Goal: Check status: Check status

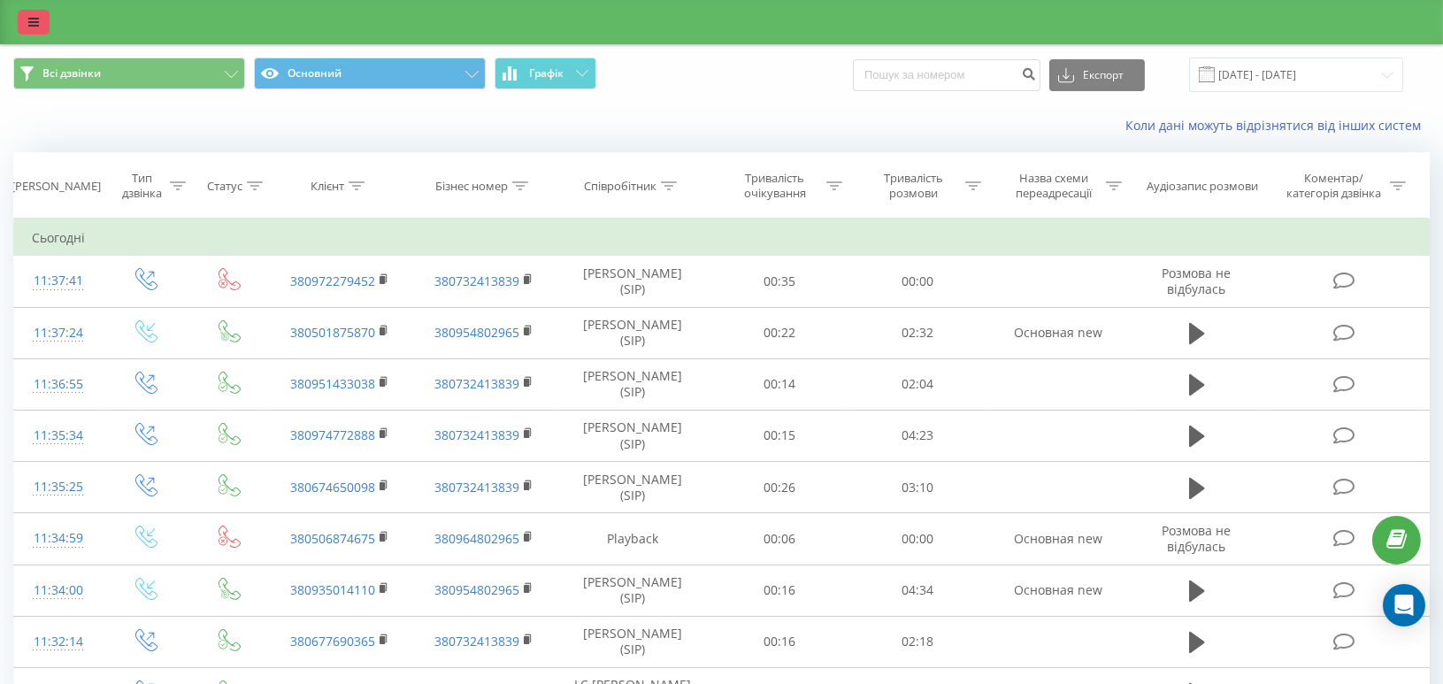
click at [35, 26] on icon at bounding box center [33, 22] width 11 height 12
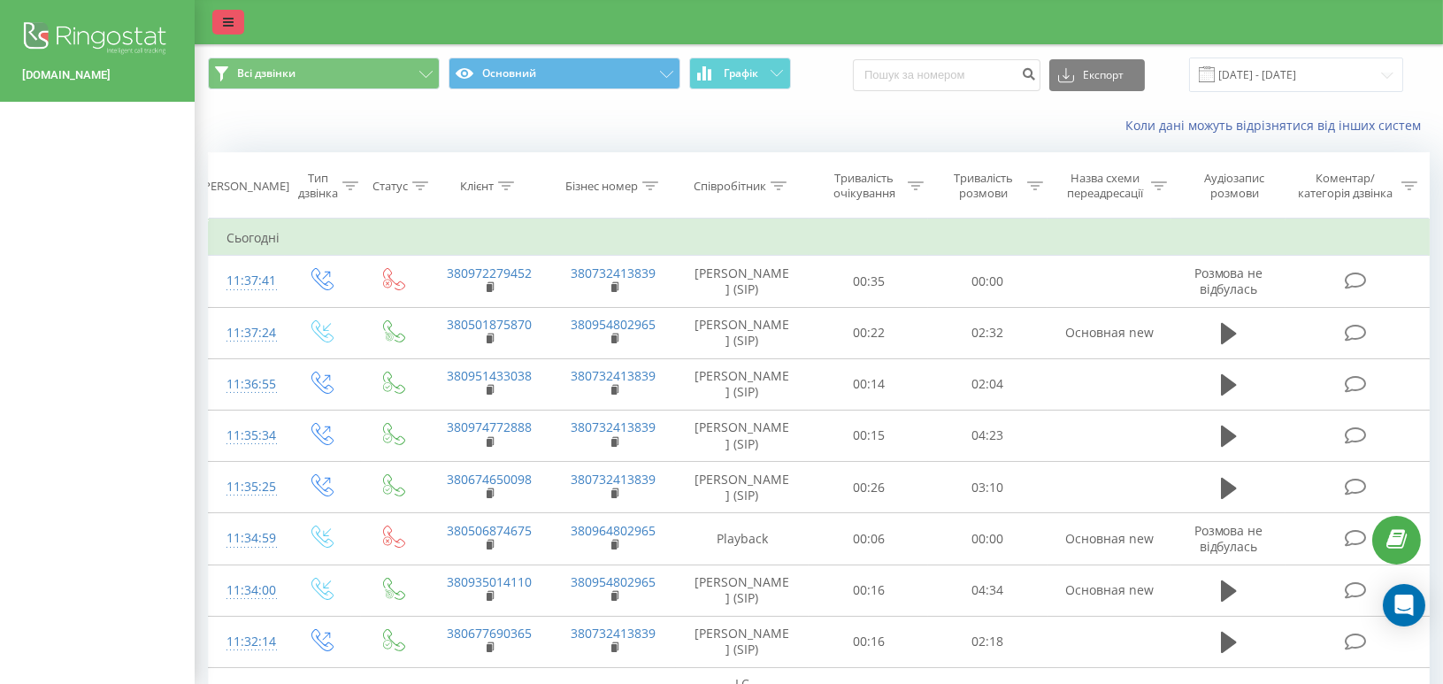
click at [229, 25] on icon at bounding box center [228, 22] width 11 height 12
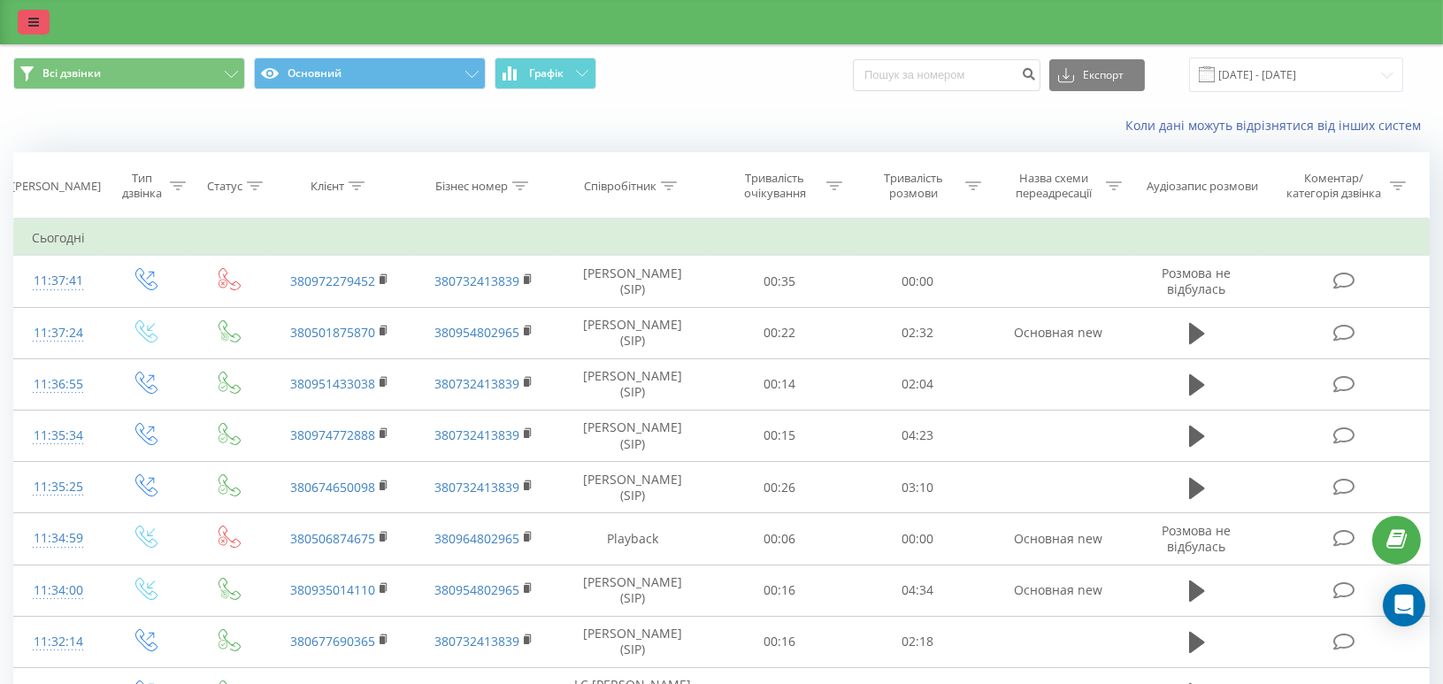
click at [27, 19] on link at bounding box center [34, 22] width 32 height 25
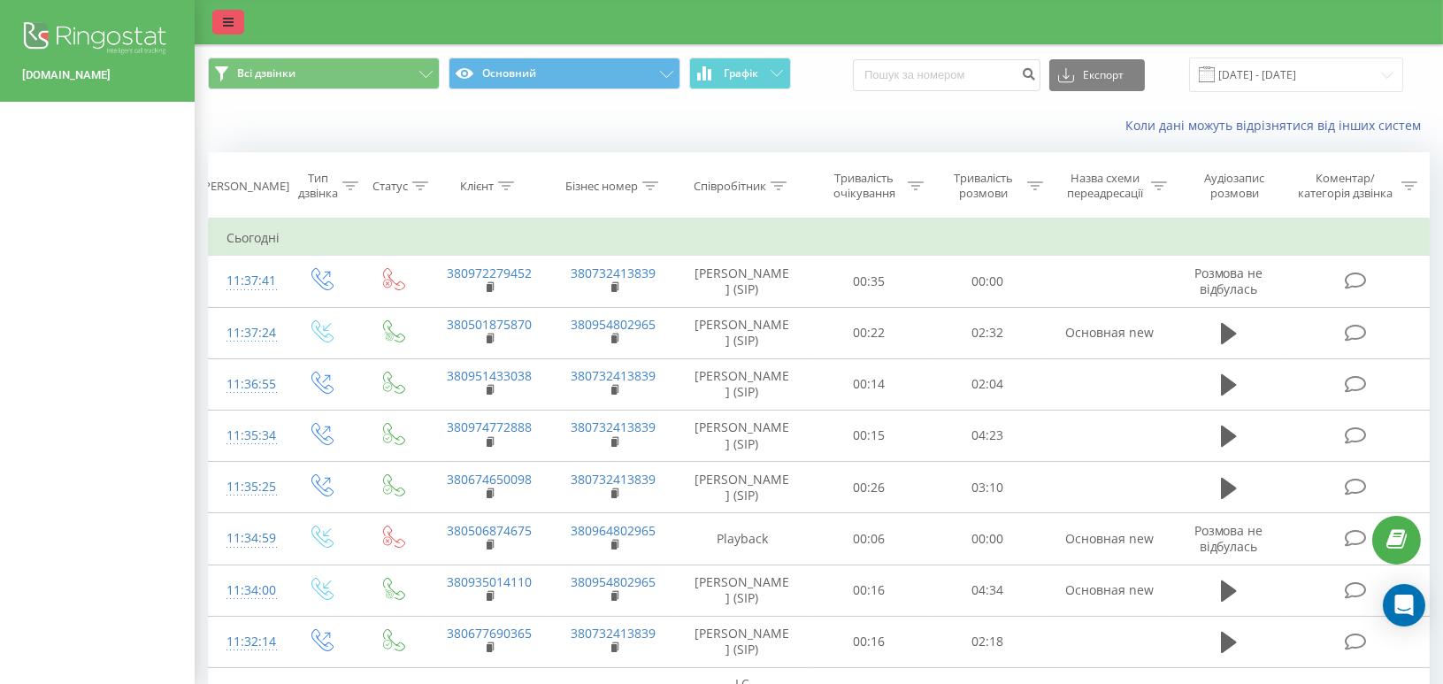
click at [225, 22] on icon at bounding box center [228, 22] width 11 height 12
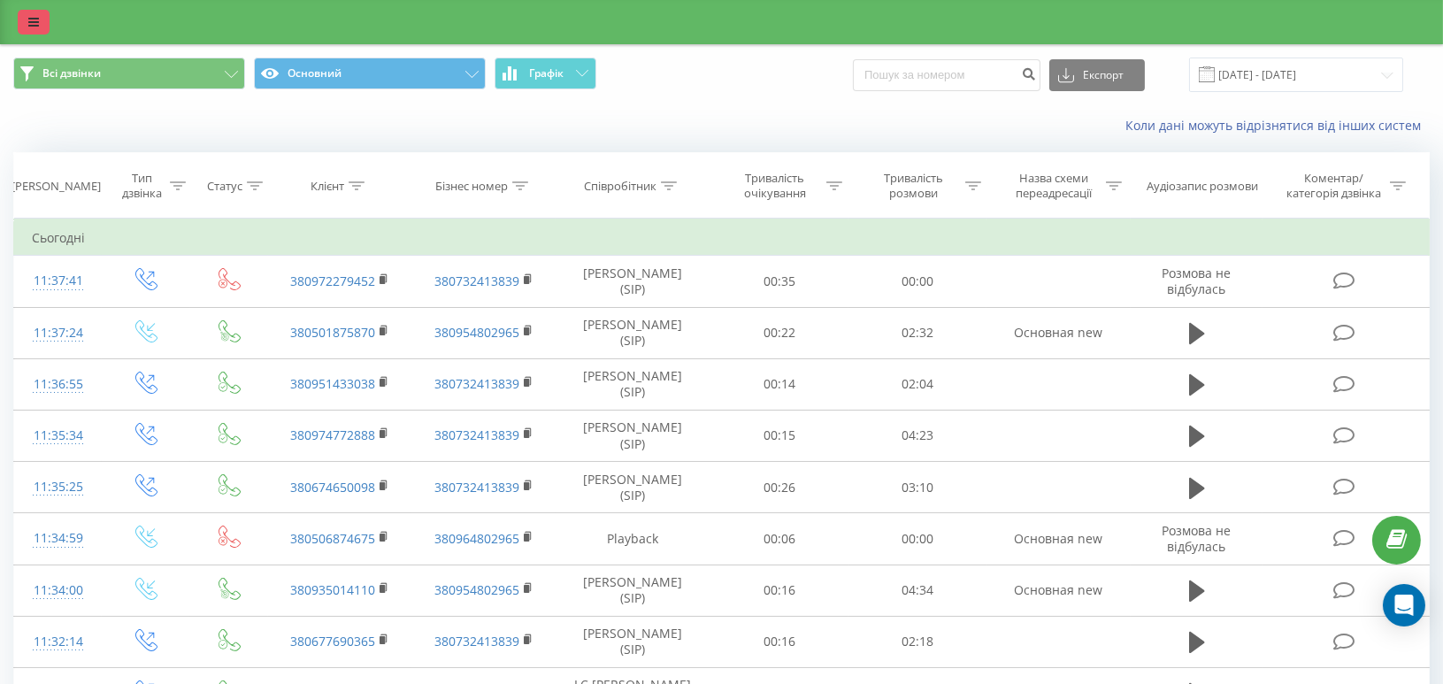
click at [35, 22] on icon at bounding box center [33, 22] width 11 height 12
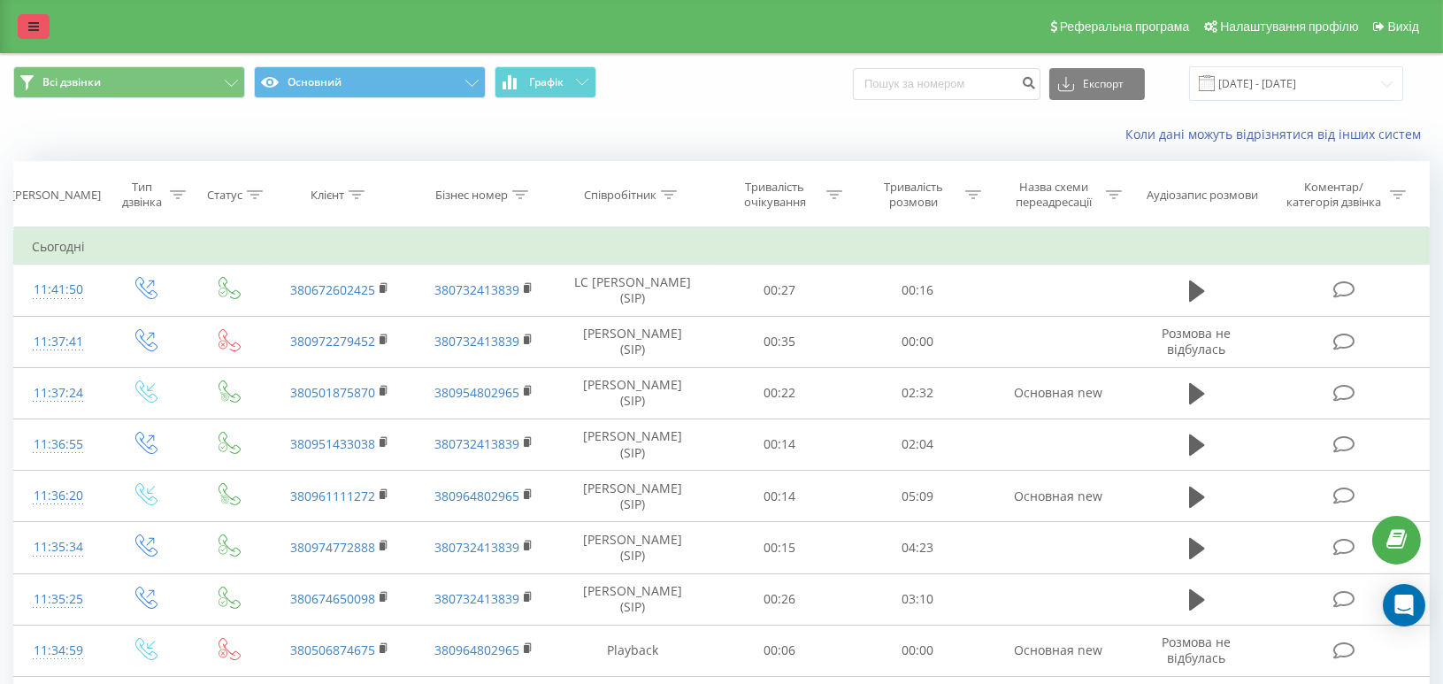
click at [48, 14] on link at bounding box center [34, 26] width 32 height 25
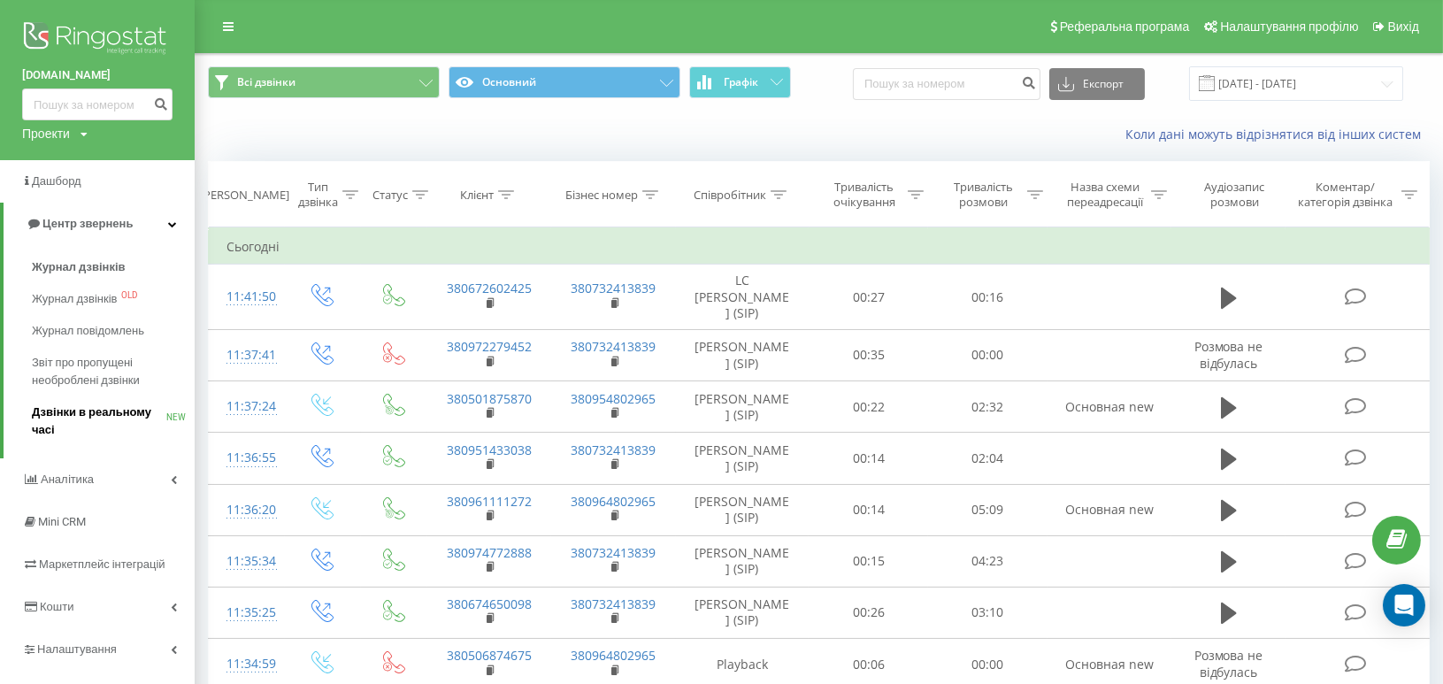
click at [83, 415] on span "Дзвінки в реальному часі" at bounding box center [99, 420] width 134 height 35
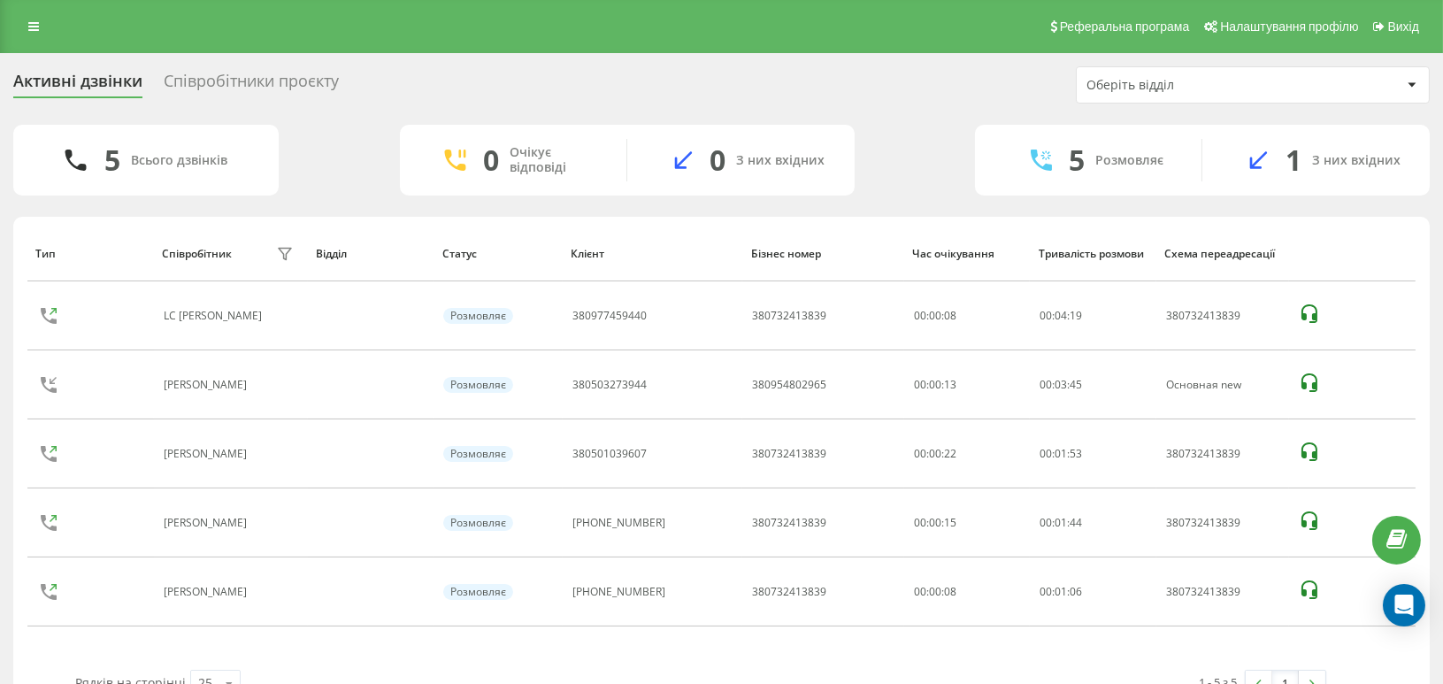
click at [30, 17] on link at bounding box center [34, 26] width 32 height 25
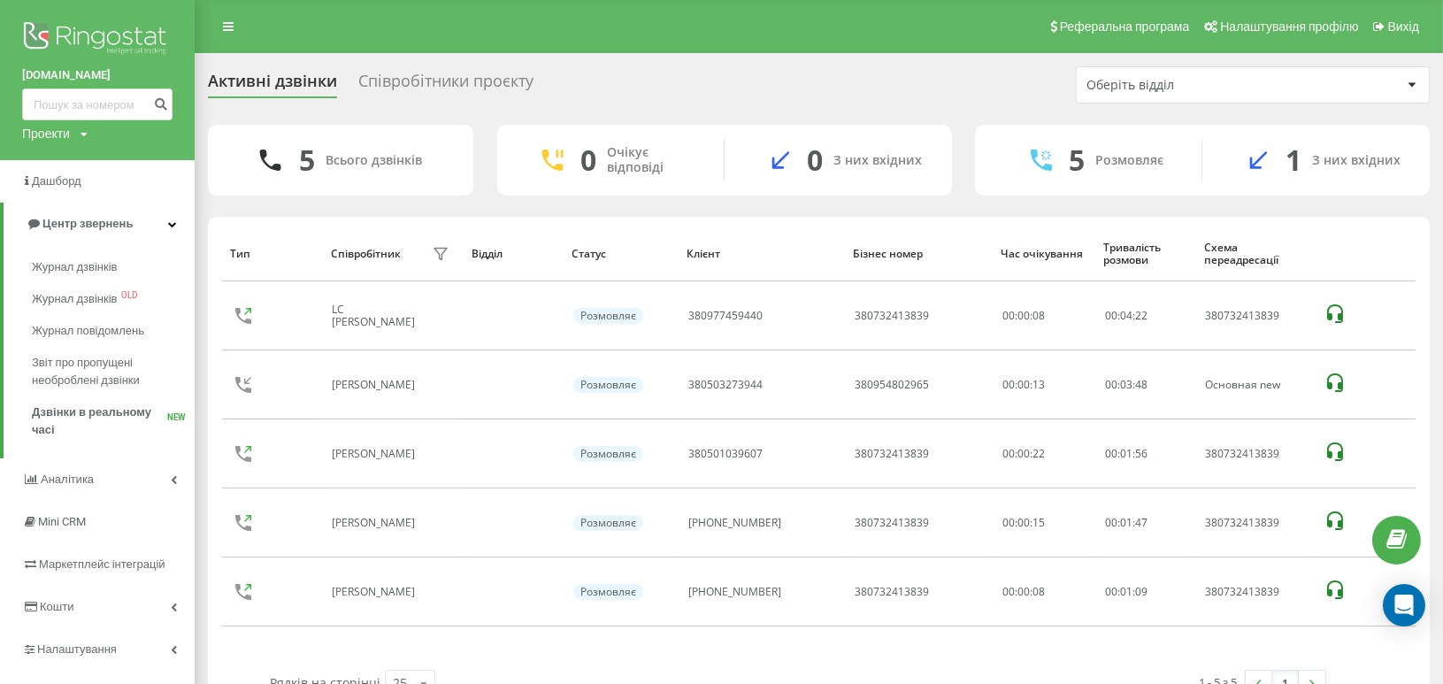
click at [657, 77] on div "Активні дзвінки Співробітники проєкту Оберіть відділ" at bounding box center [819, 84] width 1222 height 37
click at [309, 76] on div "Активні дзвінки" at bounding box center [272, 85] width 129 height 27
